Goal: Obtain resource: Obtain resource

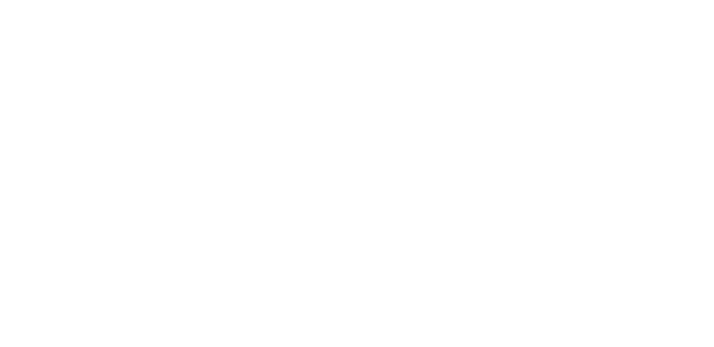
click at [259, 118] on div at bounding box center [357, 173] width 714 height 347
drag, startPoint x: 0, startPoint y: 0, endPoint x: 199, endPoint y: 56, distance: 206.4
click at [203, 56] on div at bounding box center [357, 173] width 714 height 347
click at [405, 181] on div at bounding box center [357, 173] width 714 height 347
click at [338, 200] on div at bounding box center [357, 173] width 714 height 347
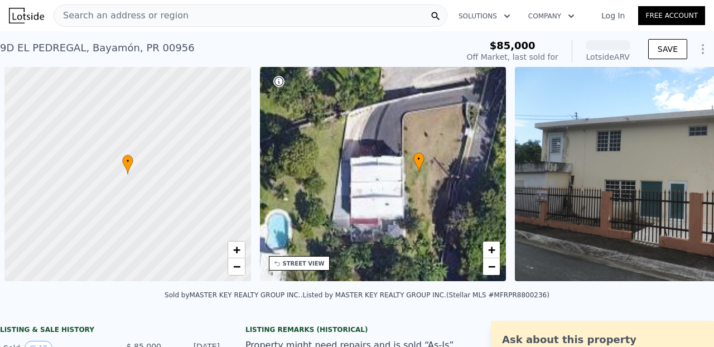
click at [347, 179] on div "• + −" at bounding box center [383, 174] width 246 height 214
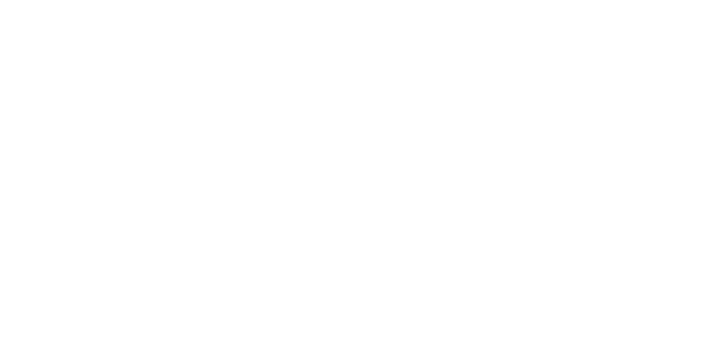
click at [538, 0] on html at bounding box center [357, 173] width 714 height 347
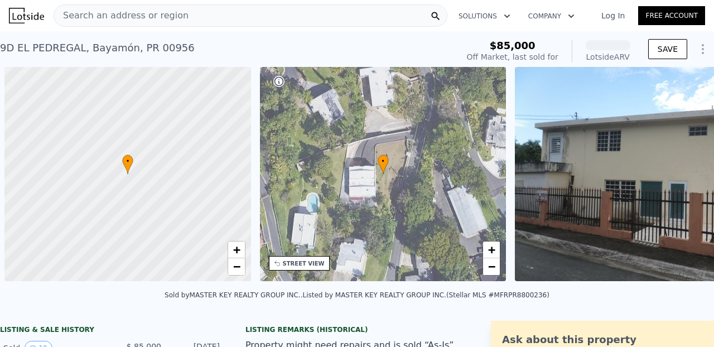
scroll to position [0, 4]
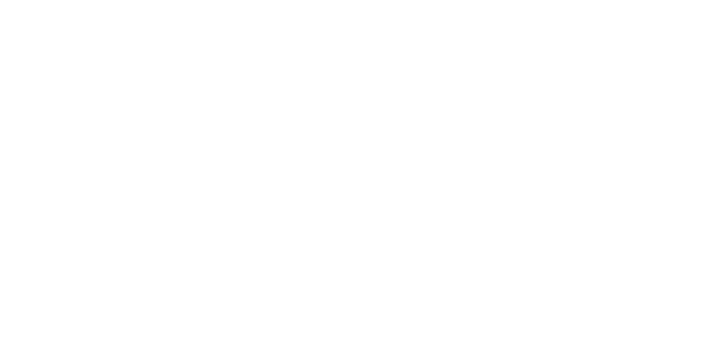
drag, startPoint x: 382, startPoint y: 134, endPoint x: 632, endPoint y: -66, distance: 320.5
drag, startPoint x: 352, startPoint y: 191, endPoint x: 357, endPoint y: 162, distance: 29.0
click at [357, 162] on div at bounding box center [357, 173] width 714 height 347
drag, startPoint x: 594, startPoint y: -20, endPoint x: 623, endPoint y: -68, distance: 56.8
drag, startPoint x: 395, startPoint y: 204, endPoint x: 513, endPoint y: 5, distance: 231.5
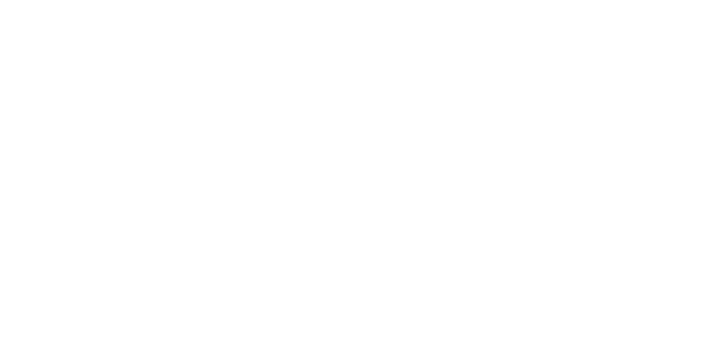
click at [605, 0] on html at bounding box center [357, 173] width 714 height 347
click at [279, 149] on div at bounding box center [357, 173] width 714 height 347
click at [285, 159] on div at bounding box center [357, 173] width 714 height 347
